Goal: Transaction & Acquisition: Purchase product/service

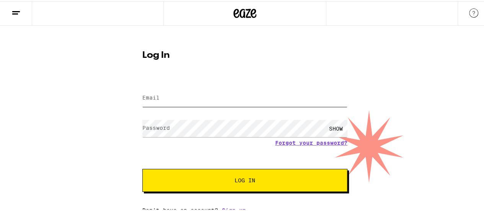
type input "[EMAIL_ADDRESS][DOMAIN_NAME]"
click at [279, 178] on span "Log In" at bounding box center [244, 178] width 143 height 5
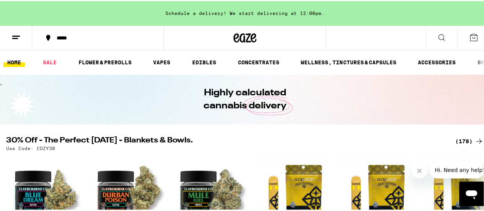
click at [14, 39] on icon at bounding box center [15, 36] width 9 height 9
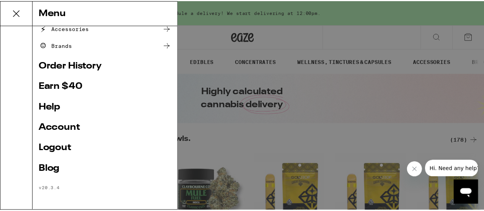
scroll to position [140, 0]
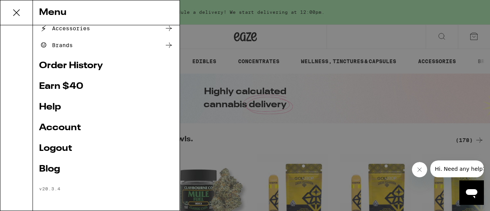
click at [355, 38] on div "Menu Shop Buy It Again Sale Flower & Prerolls Vapes Edibles Concentrates Wellne…" at bounding box center [245, 105] width 490 height 211
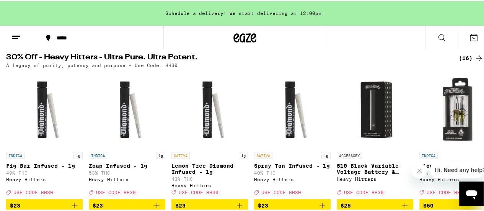
scroll to position [445, 0]
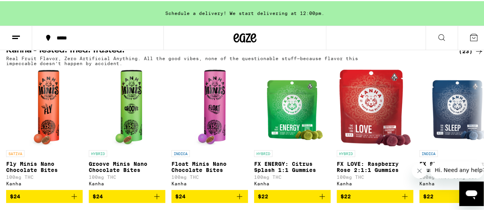
click at [469, 38] on icon at bounding box center [473, 36] width 9 height 9
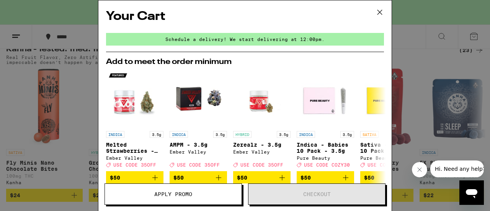
click at [381, 13] on icon at bounding box center [379, 12] width 11 height 11
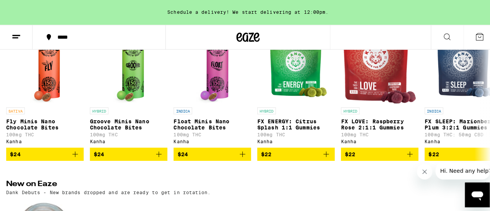
scroll to position [476, 0]
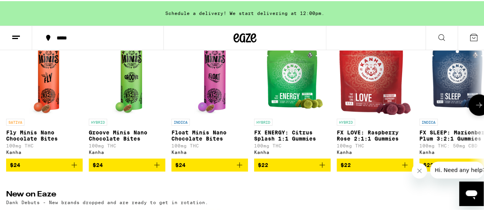
click at [141, 94] on img "Open page for Groove Minis Nano Chocolate Bites from Kanha" at bounding box center [127, 75] width 31 height 77
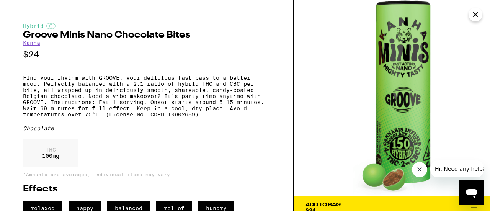
click at [475, 10] on icon "Close" at bounding box center [475, 14] width 9 height 11
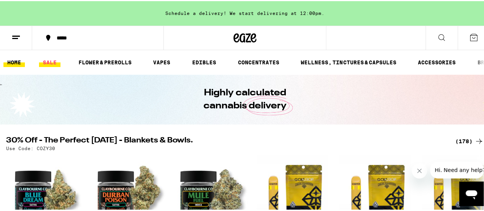
click at [45, 61] on link "SALE" at bounding box center [49, 61] width 21 height 9
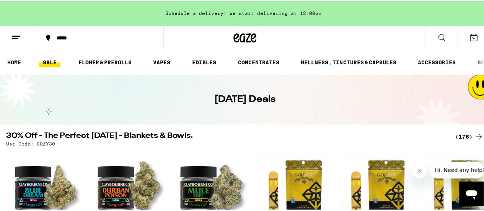
click at [437, 36] on icon at bounding box center [441, 36] width 9 height 9
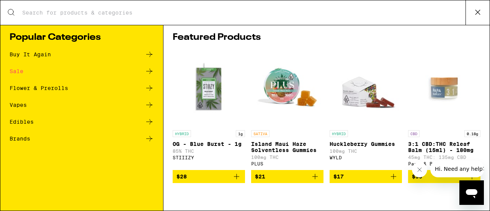
click at [15, 123] on div "Edibles" at bounding box center [22, 121] width 24 height 5
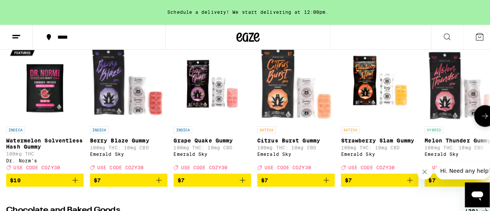
scroll to position [115, 0]
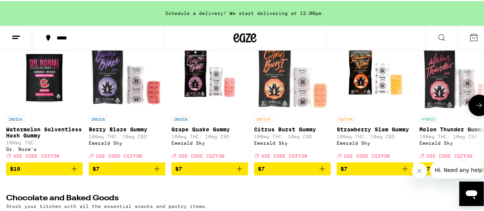
click at [45, 132] on p "Watermelon Solventless Hash Gummy" at bounding box center [44, 131] width 77 height 12
click at [287, 88] on img "Open page for Citrus Burst Gummy from Emerald Sky" at bounding box center [292, 72] width 77 height 77
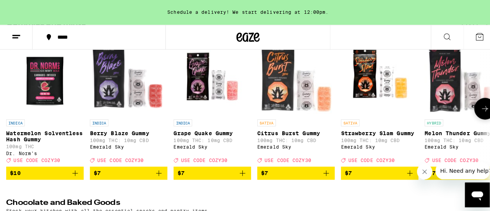
scroll to position [115, 0]
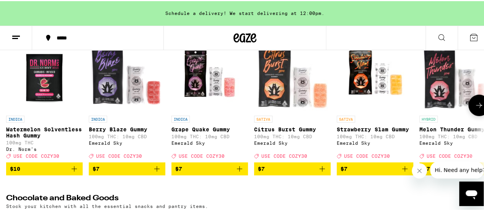
click at [447, 76] on img "Open page for Melon Thunder Gummy from Emerald Sky" at bounding box center [457, 72] width 77 height 77
click at [30, 72] on img "Open page for Watermelon Solventless Hash Gummy from Dr. Norm's" at bounding box center [44, 72] width 77 height 77
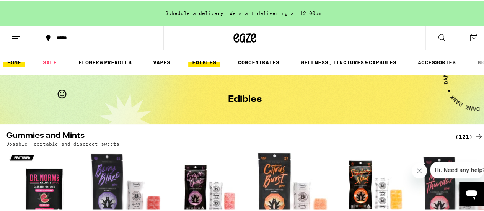
click at [11, 60] on link "HOME" at bounding box center [13, 61] width 21 height 9
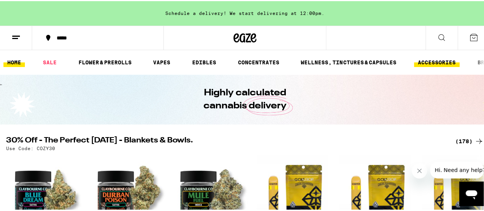
click at [451, 61] on link "ACCESSORIES" at bounding box center [437, 61] width 46 height 9
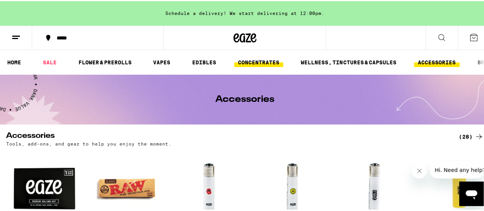
click at [264, 62] on link "CONCENTRATES" at bounding box center [258, 61] width 49 height 9
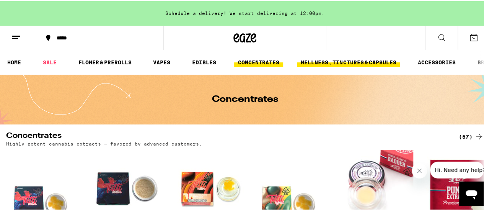
click at [329, 62] on link "WELLNESS, TINCTURES & CAPSULES" at bounding box center [348, 61] width 103 height 9
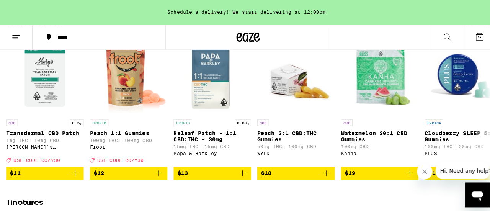
scroll to position [115, 0]
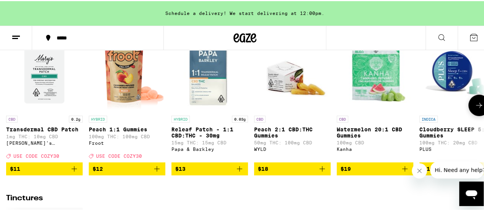
click at [109, 78] on img "Open page for Peach 1:1 Gummies from Froot" at bounding box center [127, 72] width 77 height 77
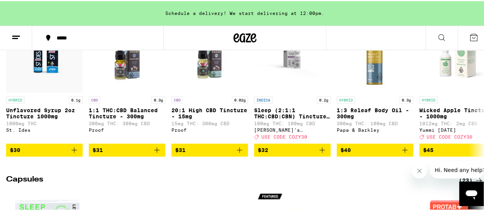
scroll to position [77, 0]
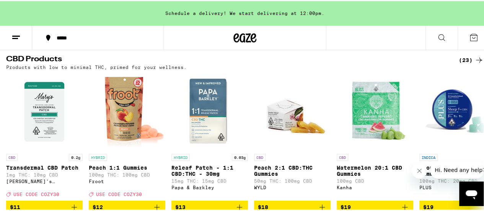
click at [245, 38] on icon at bounding box center [245, 36] width 11 height 9
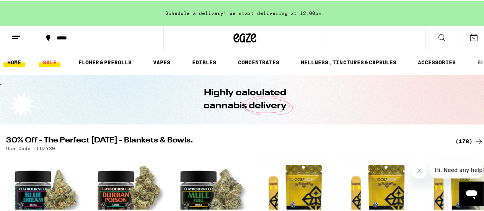
click at [51, 58] on link "SALE" at bounding box center [49, 61] width 21 height 9
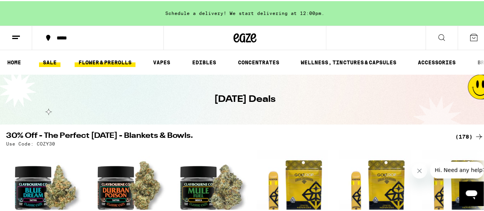
click at [106, 59] on link "FLOWER & PREROLLS" at bounding box center [105, 61] width 61 height 9
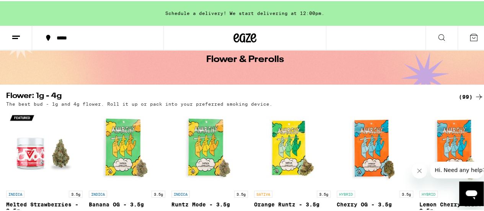
scroll to position [77, 0]
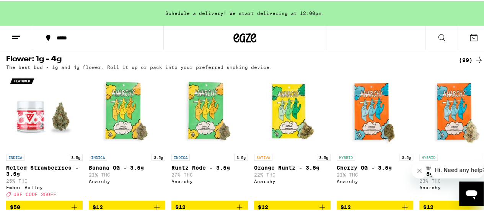
click at [467, 60] on div "(99)" at bounding box center [471, 58] width 25 height 9
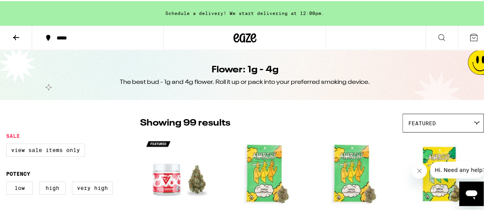
click at [16, 38] on icon at bounding box center [15, 36] width 9 height 9
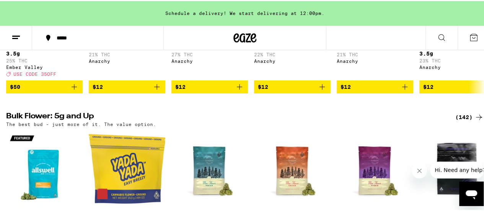
scroll to position [230, 0]
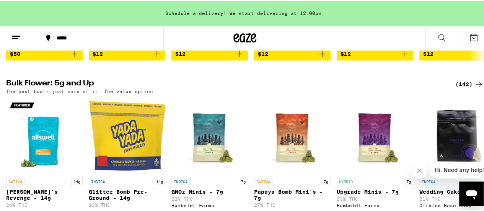
click at [475, 88] on icon at bounding box center [479, 82] width 9 height 9
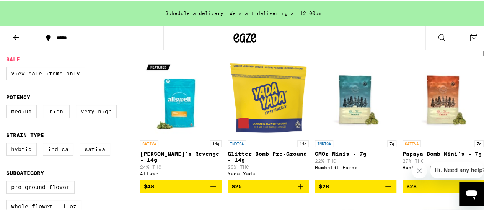
scroll to position [38, 0]
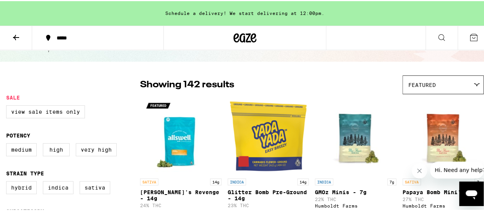
click at [421, 82] on span "Featured" at bounding box center [422, 84] width 28 height 6
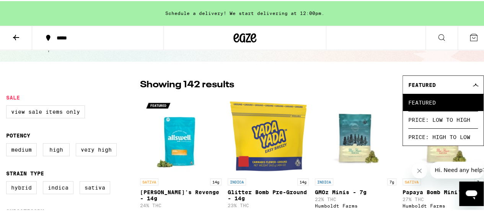
click at [344, 77] on div "Showing 142 results Featured Featured Price: Low to High Price: High to Low" at bounding box center [312, 83] width 344 height 19
click at [83, 91] on div at bounding box center [73, 83] width 134 height 19
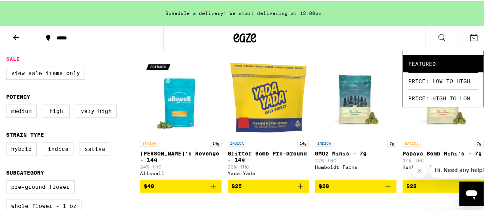
scroll to position [115, 0]
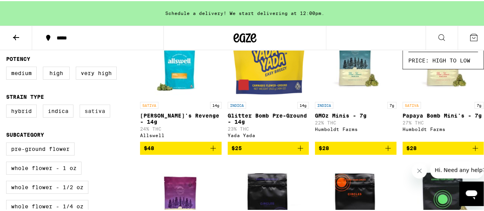
click at [96, 112] on label "Sativa" at bounding box center [95, 109] width 31 height 13
click at [8, 105] on input "Sativa" at bounding box center [8, 104] width 0 height 0
checkbox input "true"
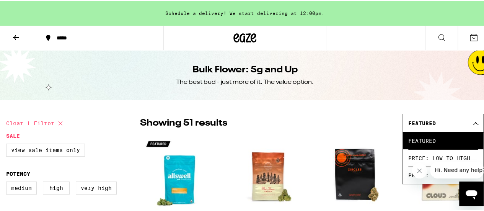
click at [318, 114] on div "Showing 51 results Featured Featured Price: Low to High Price: High to Low" at bounding box center [312, 122] width 344 height 19
click at [468, 118] on div "Featured" at bounding box center [443, 122] width 80 height 18
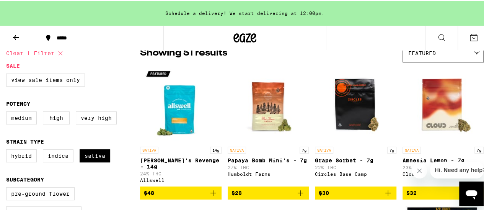
scroll to position [38, 0]
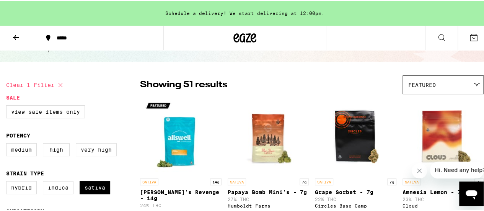
click at [98, 149] on label "Very High" at bounding box center [96, 148] width 41 height 13
click at [8, 144] on input "Very High" at bounding box center [8, 143] width 0 height 0
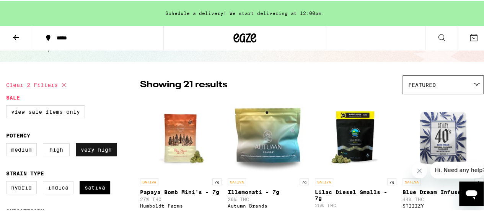
click at [104, 150] on label "Very High" at bounding box center [96, 148] width 41 height 13
click at [8, 144] on input "Very High" at bounding box center [8, 143] width 0 height 0
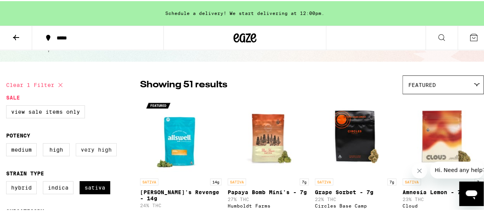
click at [100, 147] on label "Very High" at bounding box center [96, 148] width 41 height 13
click at [8, 144] on input "Very High" at bounding box center [8, 143] width 0 height 0
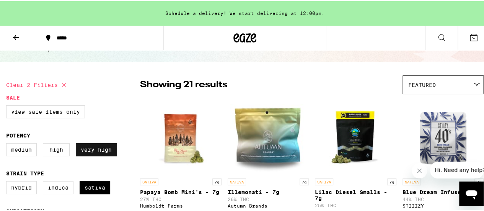
click at [105, 150] on label "Very High" at bounding box center [96, 148] width 41 height 13
click at [8, 144] on input "Very High" at bounding box center [8, 143] width 0 height 0
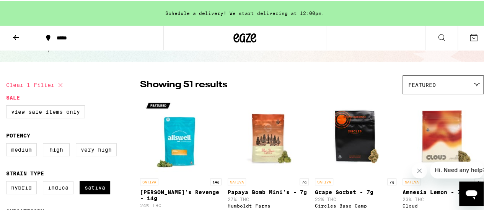
click at [105, 150] on label "Very High" at bounding box center [96, 148] width 41 height 13
click at [8, 144] on input "Very High" at bounding box center [8, 143] width 0 height 0
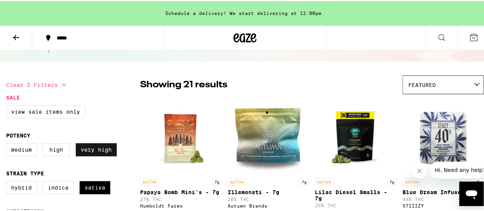
click at [105, 150] on label "Very High" at bounding box center [96, 148] width 41 height 13
click at [8, 144] on input "Very High" at bounding box center [8, 143] width 0 height 0
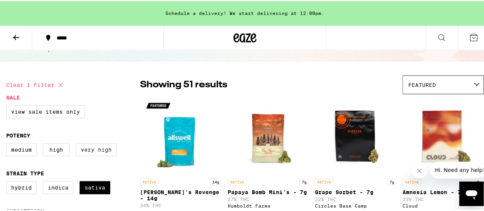
click at [105, 150] on label "Very High" at bounding box center [96, 148] width 41 height 13
click at [8, 144] on input "Very High" at bounding box center [8, 143] width 0 height 0
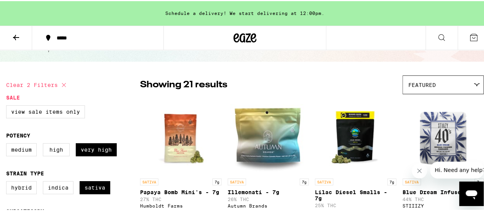
click at [438, 79] on div "Featured" at bounding box center [443, 84] width 80 height 18
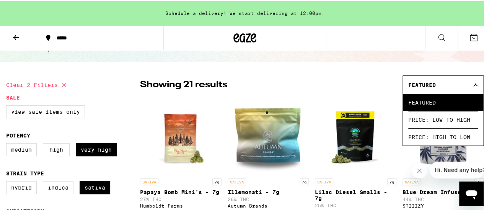
click at [345, 84] on div "Showing 21 results Featured Featured Price: Low to High Price: High to Low" at bounding box center [312, 83] width 344 height 19
click at [454, 83] on div "Featured" at bounding box center [443, 84] width 80 height 18
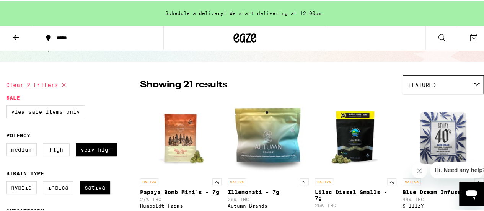
click at [454, 83] on div "Featured" at bounding box center [443, 84] width 80 height 18
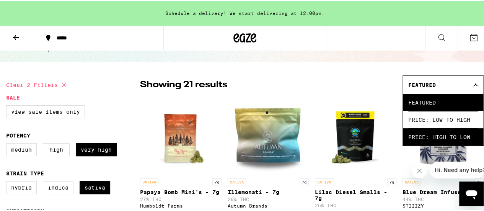
click at [443, 132] on span "Price: High to Low" at bounding box center [443, 135] width 70 height 17
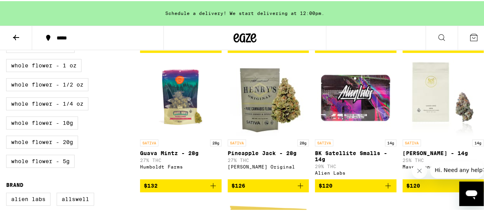
scroll to position [230, 0]
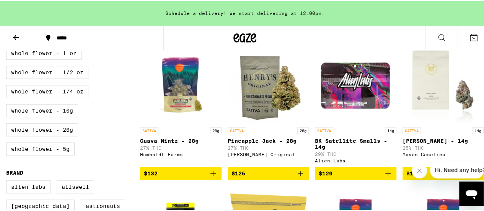
click at [384, 177] on icon "Add to bag" at bounding box center [388, 172] width 9 height 9
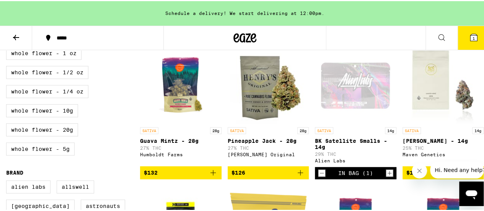
click at [470, 39] on icon at bounding box center [473, 36] width 7 height 7
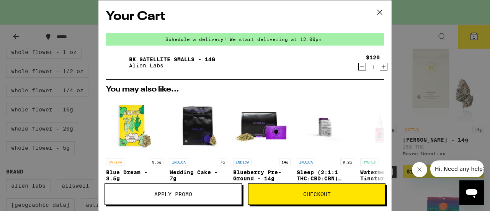
click at [359, 69] on icon "Decrement" at bounding box center [362, 66] width 7 height 9
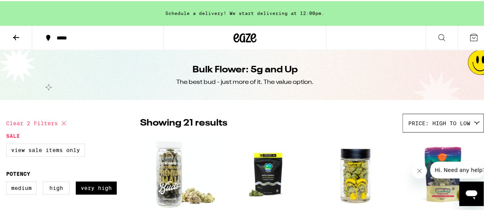
click at [60, 121] on icon at bounding box center [63, 122] width 9 height 9
checkbox input "false"
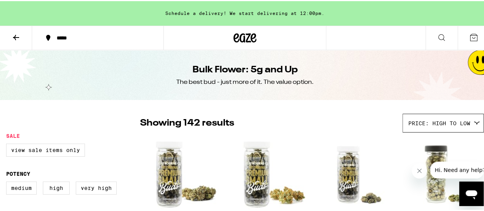
click at [8, 36] on button at bounding box center [16, 37] width 32 height 24
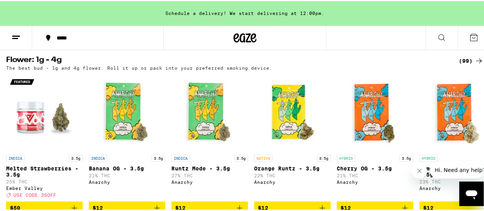
scroll to position [77, 0]
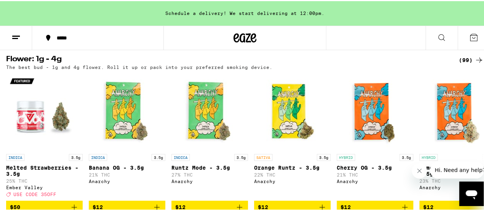
click at [477, 61] on icon at bounding box center [479, 58] width 9 height 9
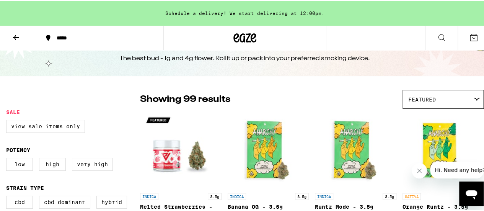
scroll to position [77, 0]
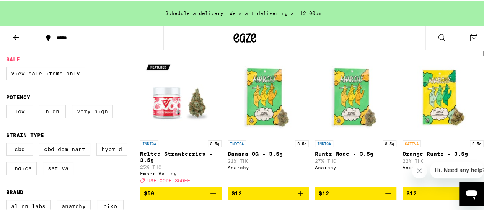
click at [94, 109] on label "Very High" at bounding box center [92, 110] width 41 height 13
click at [8, 105] on input "Very High" at bounding box center [8, 105] width 0 height 0
checkbox input "true"
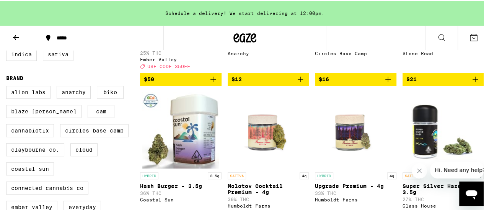
scroll to position [191, 0]
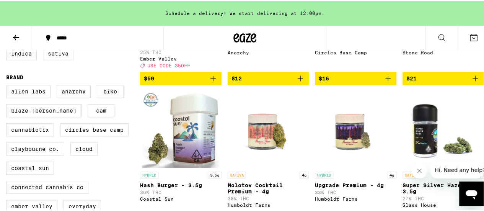
click at [62, 59] on label "Sativa" at bounding box center [58, 52] width 31 height 13
click at [8, 28] on input "Sativa" at bounding box center [8, 28] width 0 height 0
checkbox input "true"
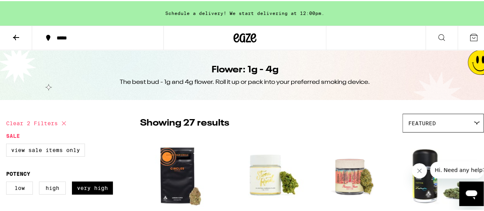
click at [456, 118] on div "Featured" at bounding box center [443, 122] width 80 height 18
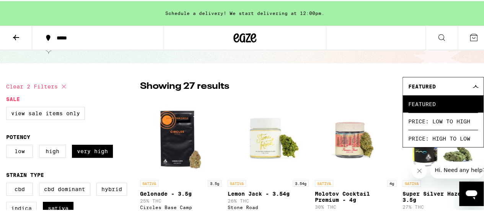
scroll to position [77, 0]
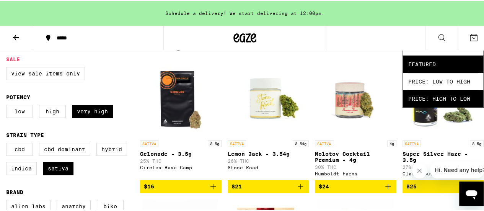
click at [438, 102] on span "Price: High to Low" at bounding box center [443, 97] width 70 height 17
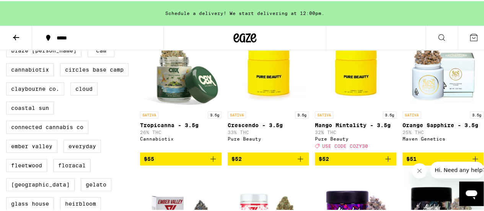
scroll to position [268, 0]
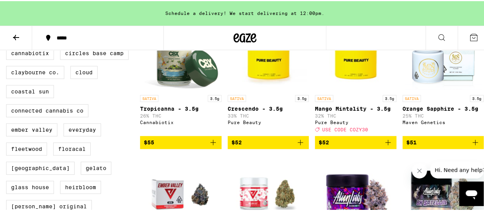
click at [385, 146] on icon "Add to bag" at bounding box center [388, 141] width 9 height 9
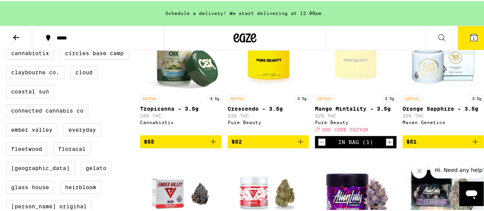
click at [386, 145] on icon "Increment" at bounding box center [389, 140] width 7 height 9
click at [470, 34] on icon at bounding box center [473, 36] width 7 height 7
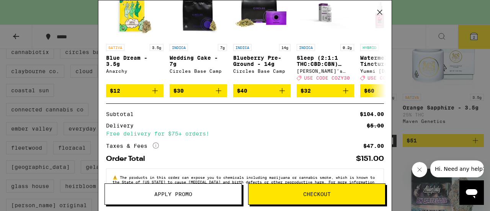
scroll to position [141, 0]
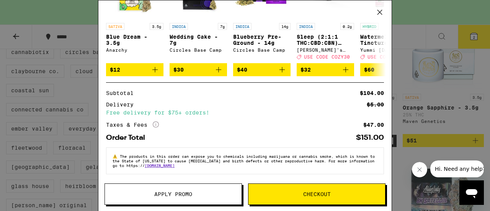
click at [158, 122] on icon at bounding box center [156, 124] width 6 height 6
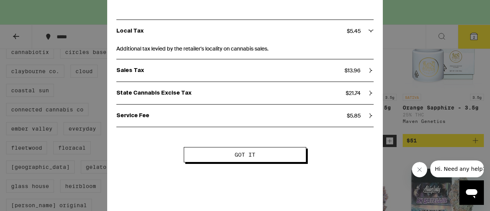
click at [370, 33] on icon at bounding box center [370, 30] width 5 height 5
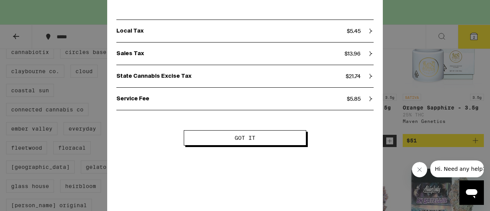
click at [370, 33] on icon at bounding box center [370, 30] width 5 height 5
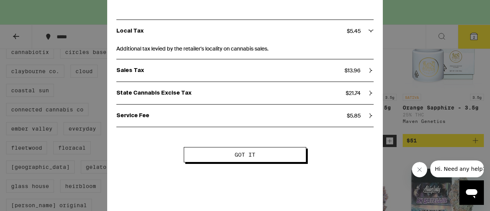
click at [369, 72] on icon at bounding box center [370, 70] width 5 height 5
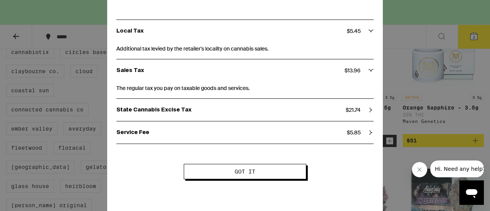
click at [368, 109] on icon at bounding box center [370, 109] width 5 height 5
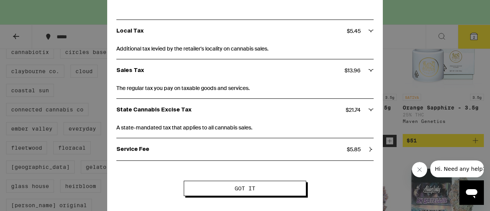
click at [368, 150] on icon at bounding box center [370, 149] width 5 height 5
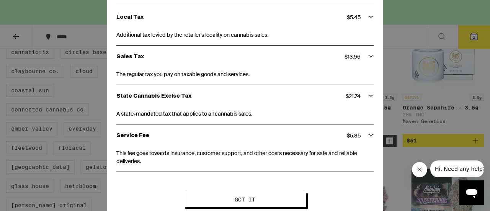
scroll to position [20, 0]
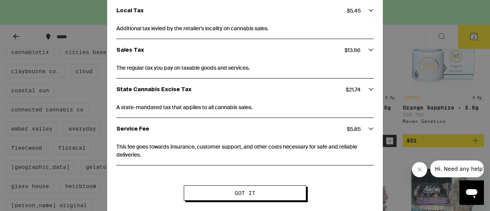
click at [248, 200] on button "Got it" at bounding box center [245, 192] width 122 height 15
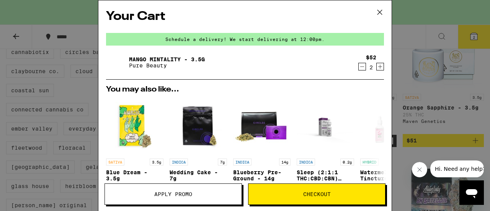
click at [313, 194] on span "Checkout" at bounding box center [317, 193] width 28 height 5
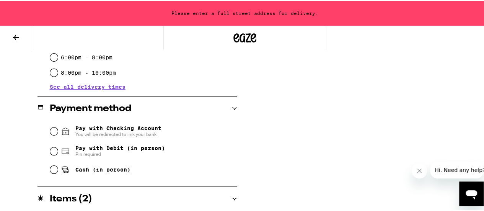
scroll to position [294, 0]
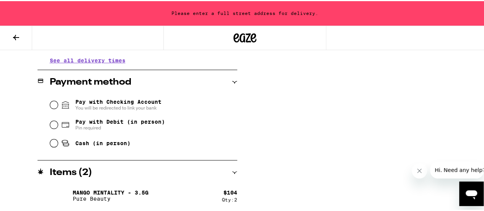
click at [227, 168] on div "Items ( 2 )" at bounding box center [138, 171] width 200 height 9
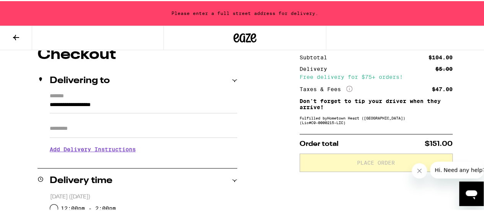
scroll to position [77, 0]
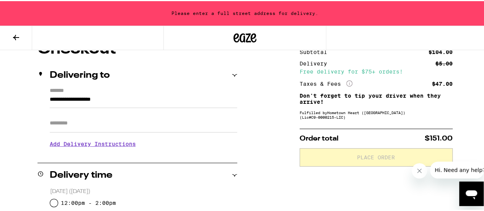
click at [234, 37] on icon at bounding box center [244, 37] width 23 height 14
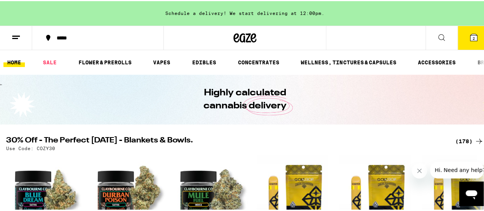
click at [470, 33] on icon at bounding box center [473, 36] width 7 height 7
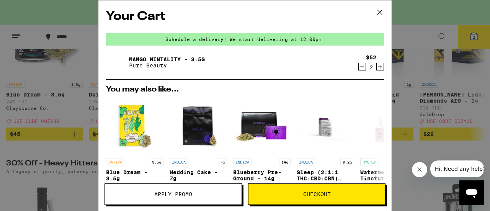
click at [381, 14] on icon at bounding box center [379, 12] width 11 height 11
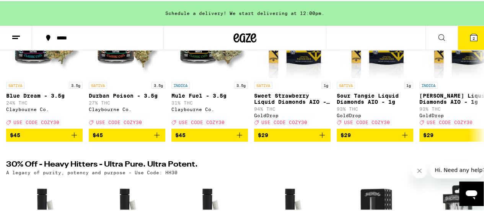
click at [470, 37] on icon at bounding box center [473, 36] width 7 height 7
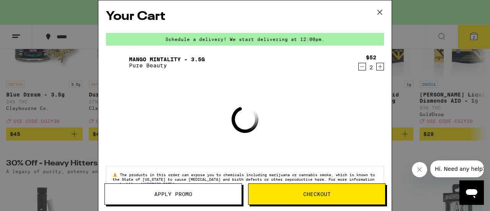
click at [359, 69] on icon "Decrement" at bounding box center [362, 66] width 7 height 9
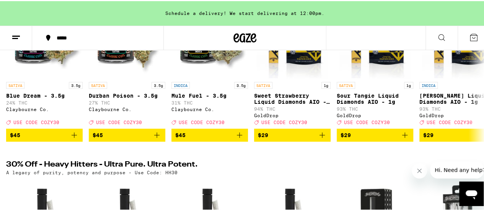
click at [377, 13] on div "Your Cart Schedule a delivery! We start delivering at 12:00pm. Loading ⚠️ The p…" at bounding box center [245, 105] width 490 height 211
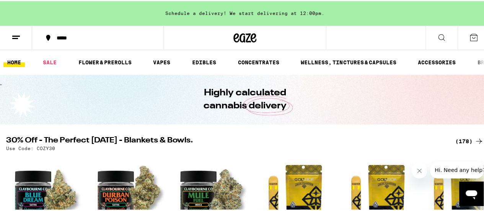
click at [86, 63] on div "Your Cart Schedule a delivery! We start delivering at 12:00pm. Loading ⚠️ The p…" at bounding box center [245, 105] width 490 height 211
click at [100, 60] on link "FLOWER & PREROLLS" at bounding box center [105, 61] width 61 height 9
click at [17, 58] on link "HOME" at bounding box center [13, 61] width 21 height 9
click at [97, 60] on link "FLOWER & PREROLLS" at bounding box center [105, 61] width 61 height 9
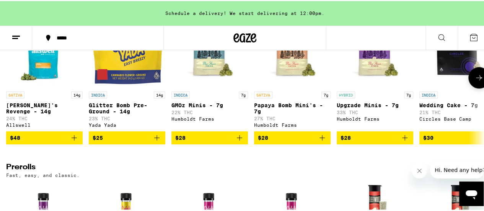
scroll to position [268, 0]
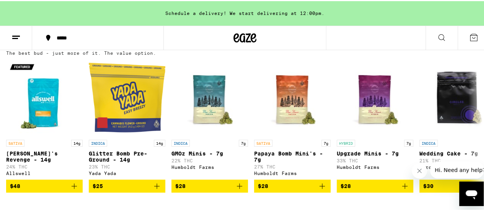
click at [83, 54] on p "The best bud - just more of it. The value option." at bounding box center [81, 51] width 150 height 5
click at [49, 77] on img "Open page for Jack's Revenge - 14g from Allswell" at bounding box center [44, 96] width 77 height 77
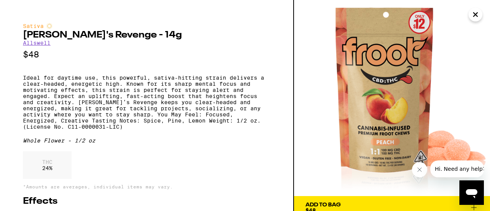
click at [476, 15] on icon "Close" at bounding box center [475, 15] width 4 height 4
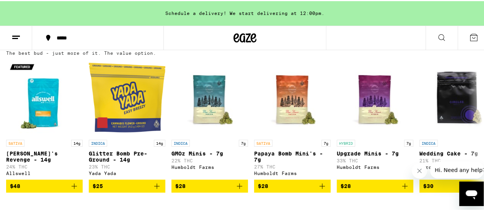
click at [475, 49] on icon at bounding box center [479, 44] width 9 height 9
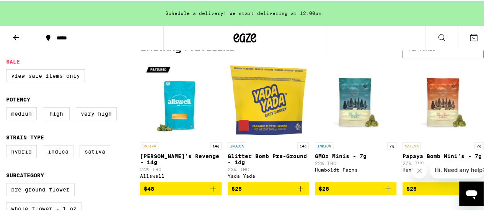
scroll to position [77, 0]
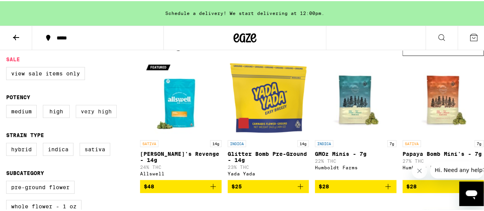
click at [90, 111] on label "Very High" at bounding box center [96, 110] width 41 height 13
click at [8, 105] on input "Very High" at bounding box center [8, 105] width 0 height 0
checkbox input "true"
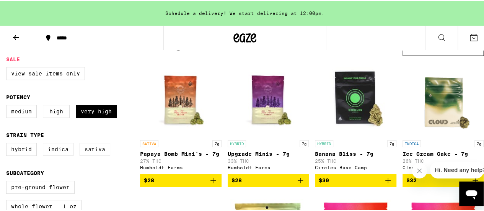
click at [98, 150] on label "Sativa" at bounding box center [95, 148] width 31 height 13
click at [8, 143] on input "Sativa" at bounding box center [8, 143] width 0 height 0
checkbox input "true"
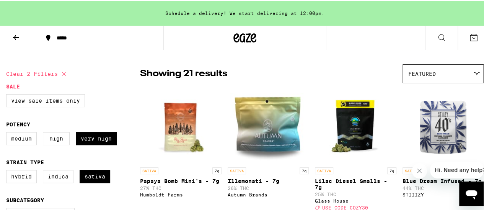
scroll to position [38, 0]
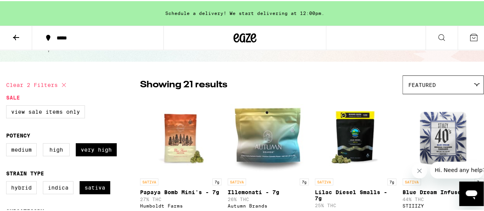
click at [450, 85] on div "Featured" at bounding box center [443, 84] width 80 height 18
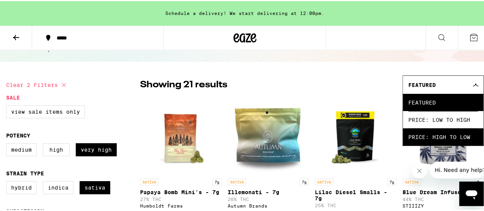
click at [422, 135] on span "Price: High to Low" at bounding box center [443, 135] width 70 height 17
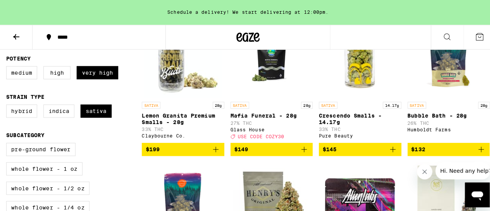
scroll to position [77, 0]
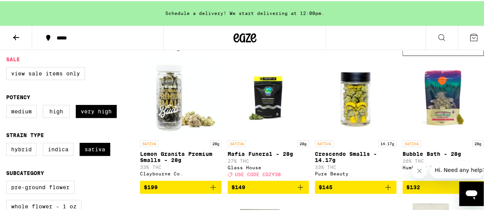
click at [298, 189] on icon "Add to bag" at bounding box center [300, 185] width 5 height 5
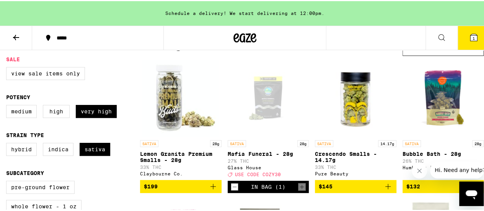
click at [459, 33] on button "1" at bounding box center [474, 37] width 32 height 24
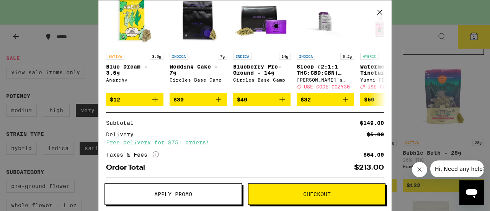
scroll to position [141, 0]
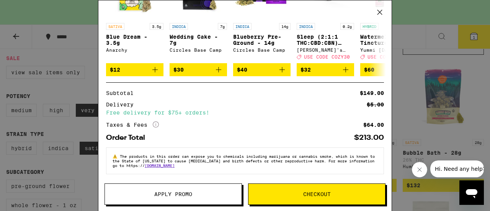
click at [157, 124] on icon "More Info" at bounding box center [156, 124] width 6 height 6
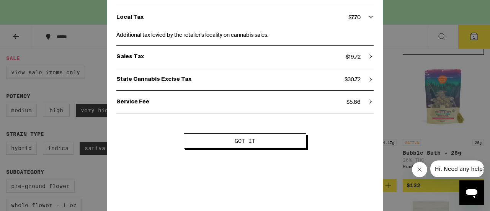
scroll to position [20, 0]
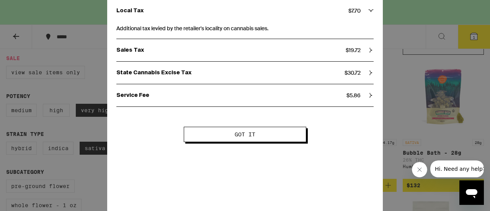
click at [273, 139] on button "Got it" at bounding box center [245, 134] width 122 height 15
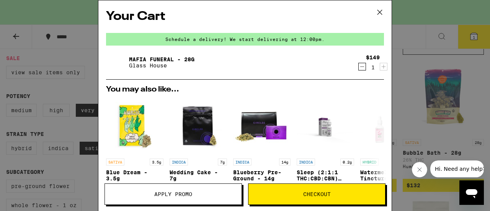
click at [380, 13] on icon at bounding box center [379, 12] width 5 height 5
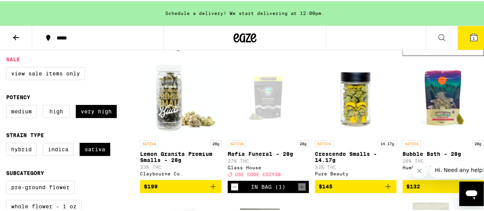
click at [232, 190] on icon "Decrement" at bounding box center [234, 185] width 7 height 9
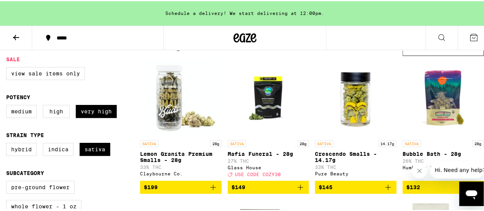
click at [297, 188] on icon "Add to bag" at bounding box center [300, 185] width 9 height 9
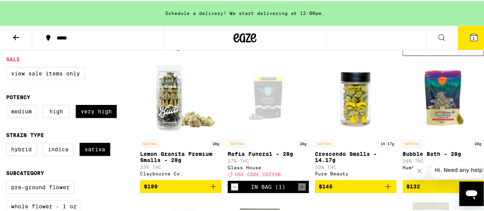
click at [465, 30] on button "1" at bounding box center [474, 37] width 32 height 24
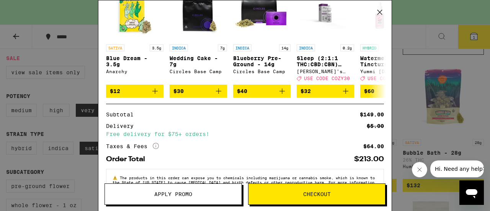
scroll to position [141, 0]
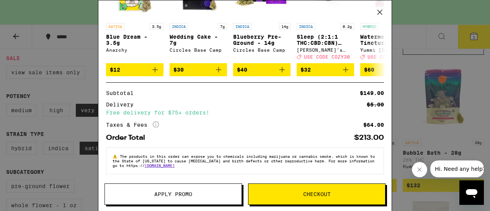
click at [176, 199] on button "Apply Promo" at bounding box center [172, 193] width 137 height 21
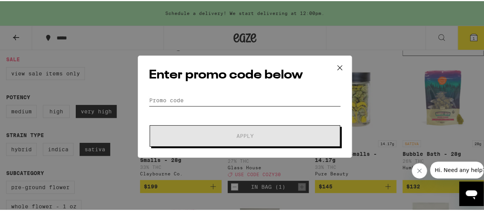
click at [193, 103] on input "Promo Code" at bounding box center [245, 98] width 192 height 11
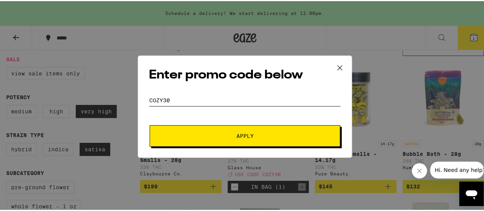
type input "cozy30"
click at [150, 124] on button "Apply" at bounding box center [245, 134] width 191 height 21
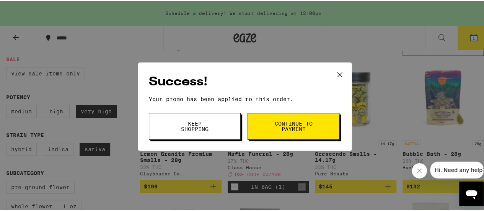
click at [206, 129] on span "Keep Shopping" at bounding box center [194, 125] width 39 height 11
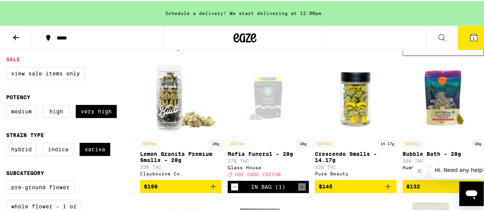
click at [476, 39] on button "1" at bounding box center [474, 37] width 32 height 24
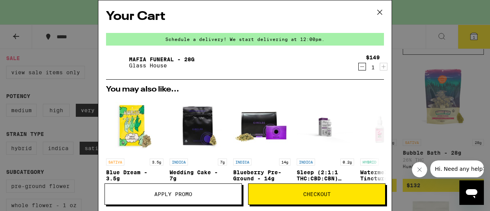
click at [415, 29] on div "Your Cart Schedule a delivery! We start delivering at 12:00pm. Mafia Funeral - …" at bounding box center [245, 105] width 490 height 211
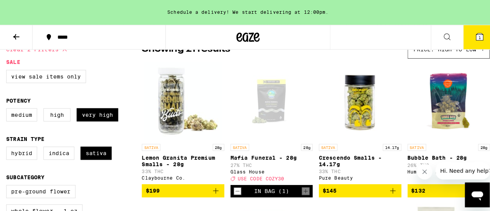
scroll to position [77, 0]
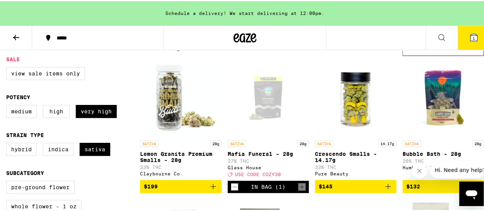
click at [470, 35] on icon at bounding box center [473, 36] width 7 height 7
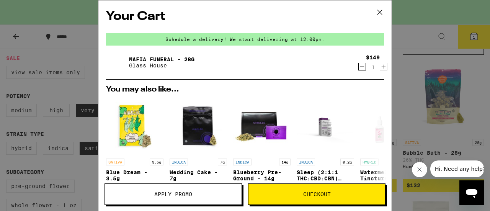
click at [320, 194] on span "Checkout" at bounding box center [317, 193] width 28 height 5
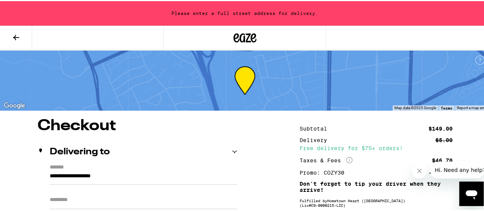
scroll to position [77, 0]
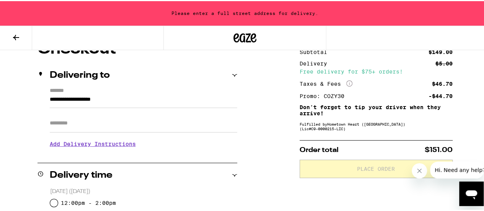
click at [120, 107] on input "**********" at bounding box center [144, 100] width 188 height 13
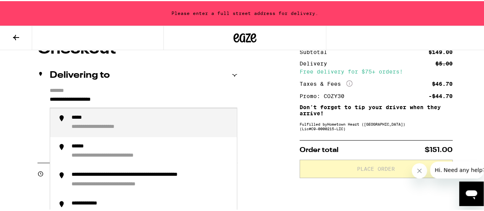
click at [126, 103] on input "**********" at bounding box center [144, 100] width 188 height 13
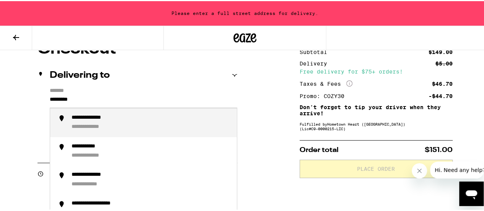
click at [117, 122] on div "**********" at bounding box center [151, 121] width 159 height 16
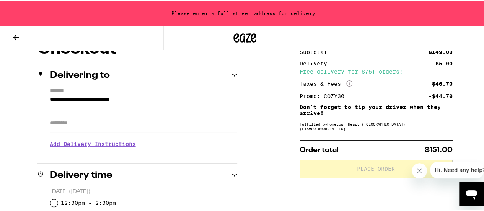
type input "**********"
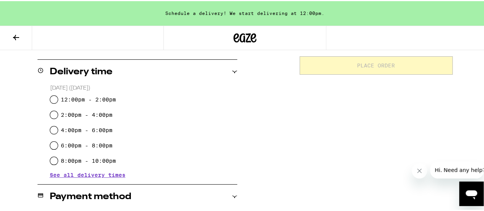
scroll to position [191, 0]
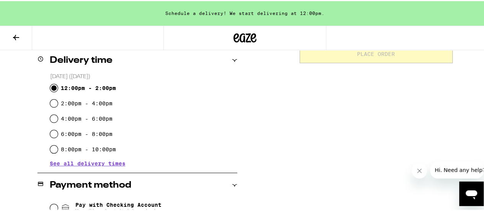
click at [53, 84] on input "12:00pm - 2:00pm" at bounding box center [54, 87] width 8 height 8
radio input "true"
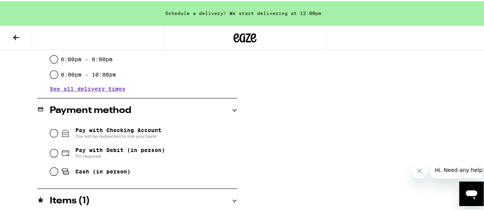
scroll to position [294, 0]
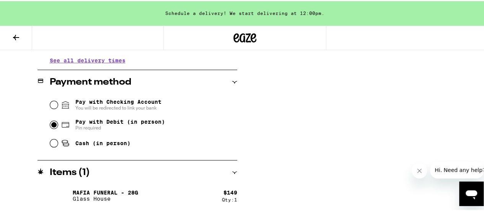
click at [50, 126] on input "Pay with Debit (in person) Pin required" at bounding box center [54, 124] width 8 height 8
click at [52, 104] on input "Pay with Checking Account You will be redirected to link your bank" at bounding box center [54, 104] width 8 height 8
click at [106, 123] on span "Pay with Debit (in person)" at bounding box center [120, 121] width 90 height 6
click at [58, 123] on input "Pay with Debit (in person) Pin required" at bounding box center [54, 124] width 8 height 8
radio input "true"
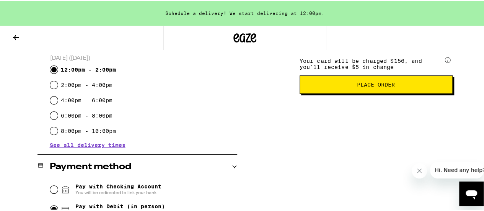
scroll to position [256, 0]
